Goal: Obtain resource: Obtain resource

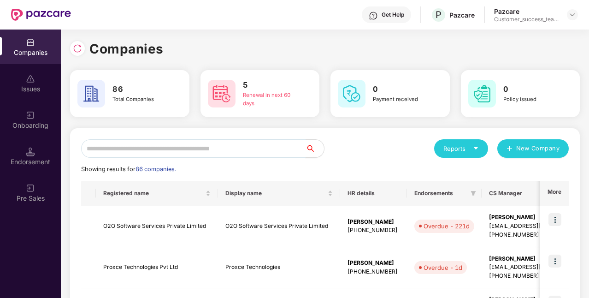
click at [208, 147] on input "text" at bounding box center [193, 148] width 224 height 18
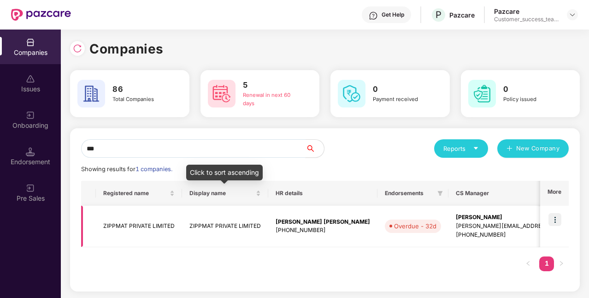
type input "***"
click at [269, 216] on td "[PERSON_NAME] [PERSON_NAME] [PHONE_NUMBER]" at bounding box center [322, 226] width 109 height 41
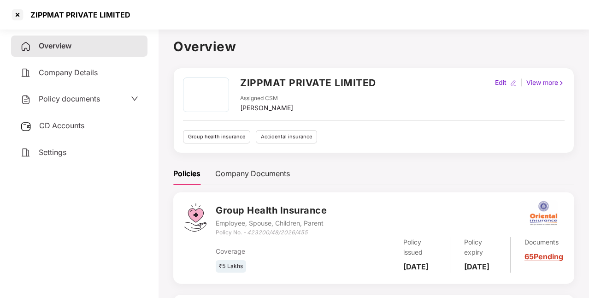
click at [79, 105] on div "Policy documents" at bounding box center [79, 98] width 136 height 21
click at [79, 101] on span "Policy documents" at bounding box center [69, 98] width 61 height 9
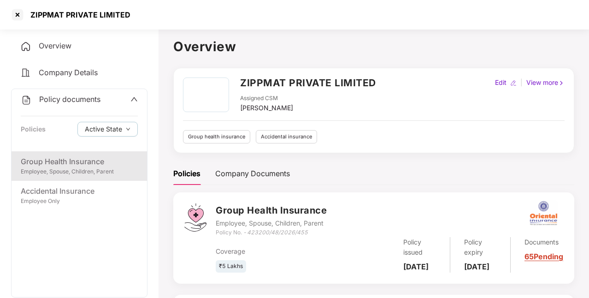
click at [65, 164] on div "Group Health Insurance" at bounding box center [79, 162] width 117 height 12
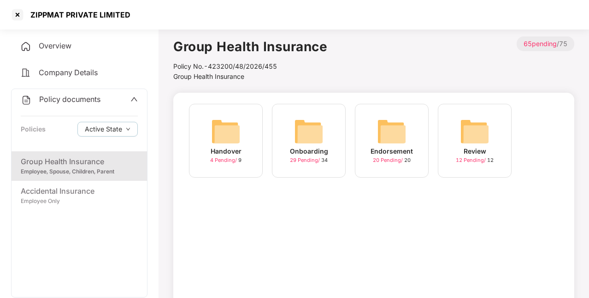
click at [322, 120] on img at bounding box center [308, 131] width 29 height 29
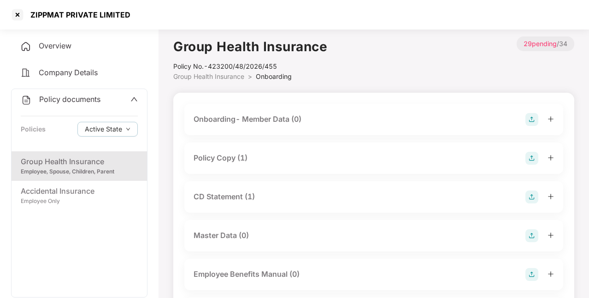
click at [285, 165] on div "Policy Copy (1)" at bounding box center [373, 157] width 379 height 31
click at [241, 160] on div "Policy Copy (1)" at bounding box center [221, 158] width 54 height 12
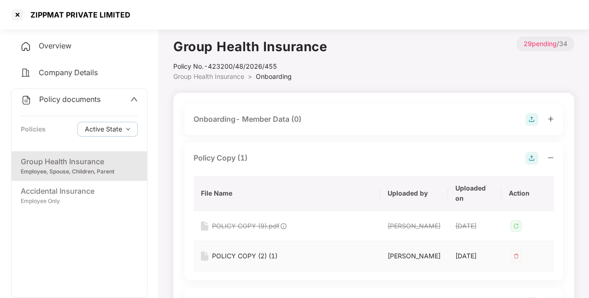
click at [253, 261] on div "POLICY COPY (2) (1)" at bounding box center [244, 256] width 65 height 10
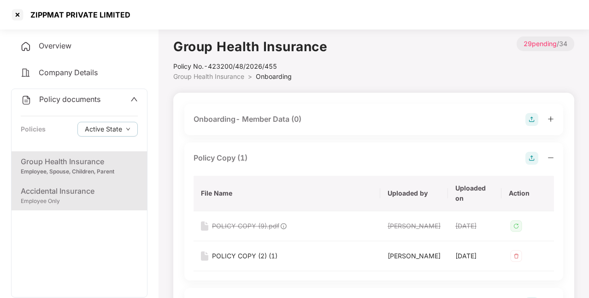
click at [73, 205] on div "Employee Only" at bounding box center [79, 201] width 117 height 9
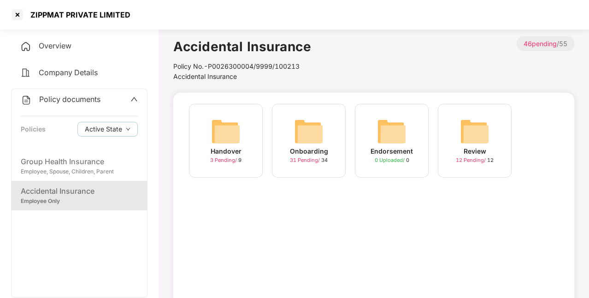
click at [319, 140] on img at bounding box center [308, 131] width 29 height 29
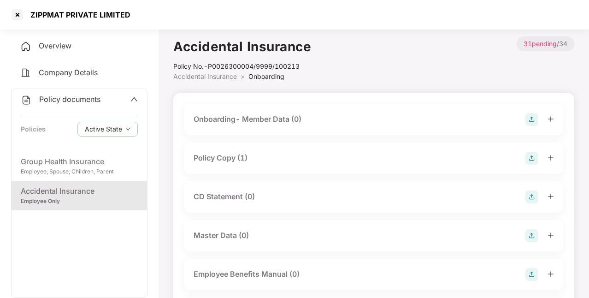
click at [284, 158] on div "Policy Copy (1)" at bounding box center [374, 158] width 360 height 13
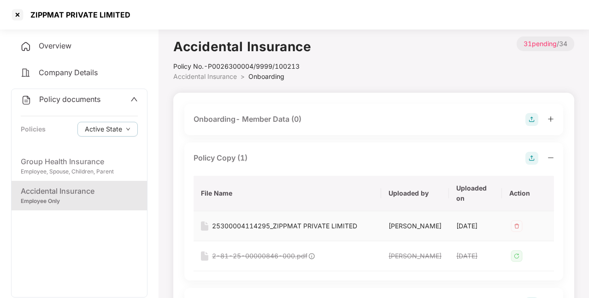
click at [256, 222] on div "25300004114295_ZIPPMAT PRIVATE LIMITED" at bounding box center [284, 226] width 145 height 10
